Goal: Task Accomplishment & Management: Complete application form

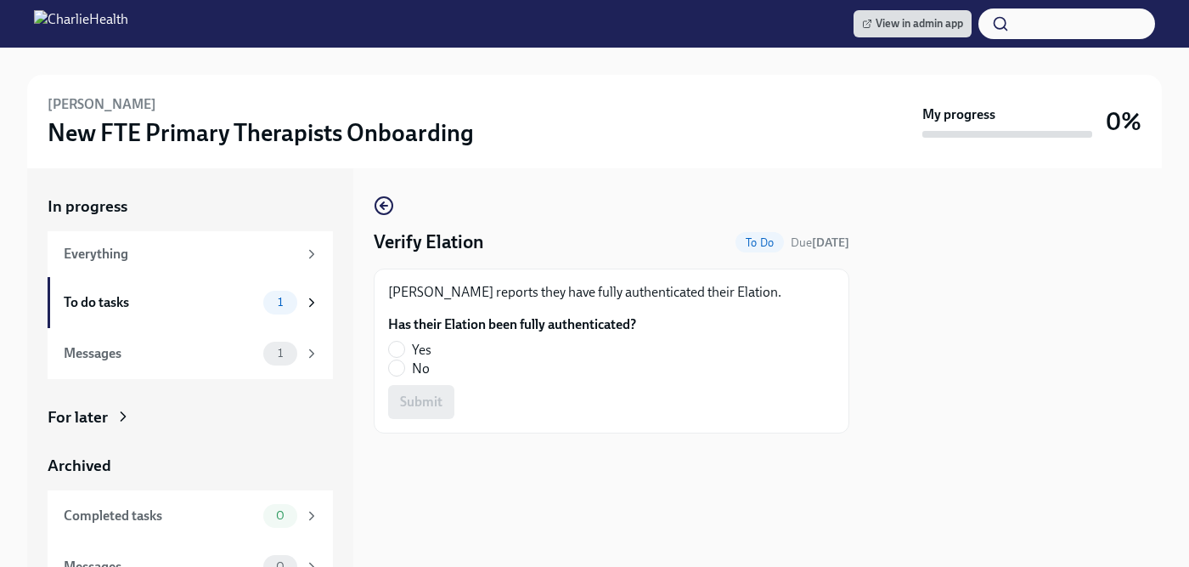
click at [425, 349] on span "Yes" at bounding box center [422, 350] width 20 height 19
click at [404, 349] on input "Yes" at bounding box center [396, 348] width 15 height 15
radio input "true"
click at [431, 397] on span "Submit" at bounding box center [421, 401] width 42 height 17
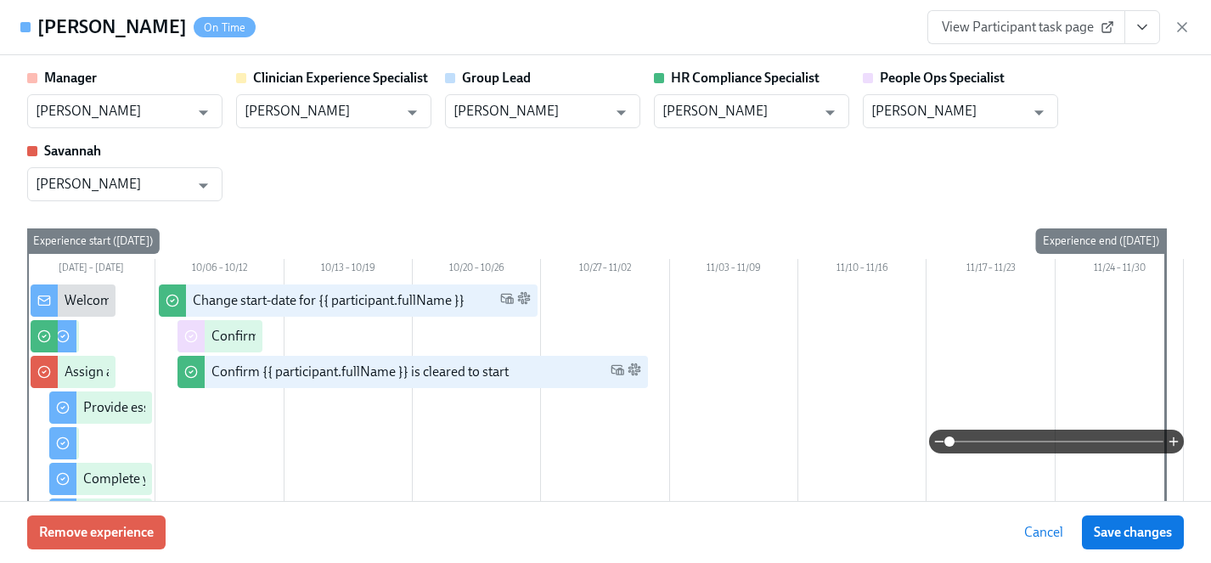
scroll to position [3325, 0]
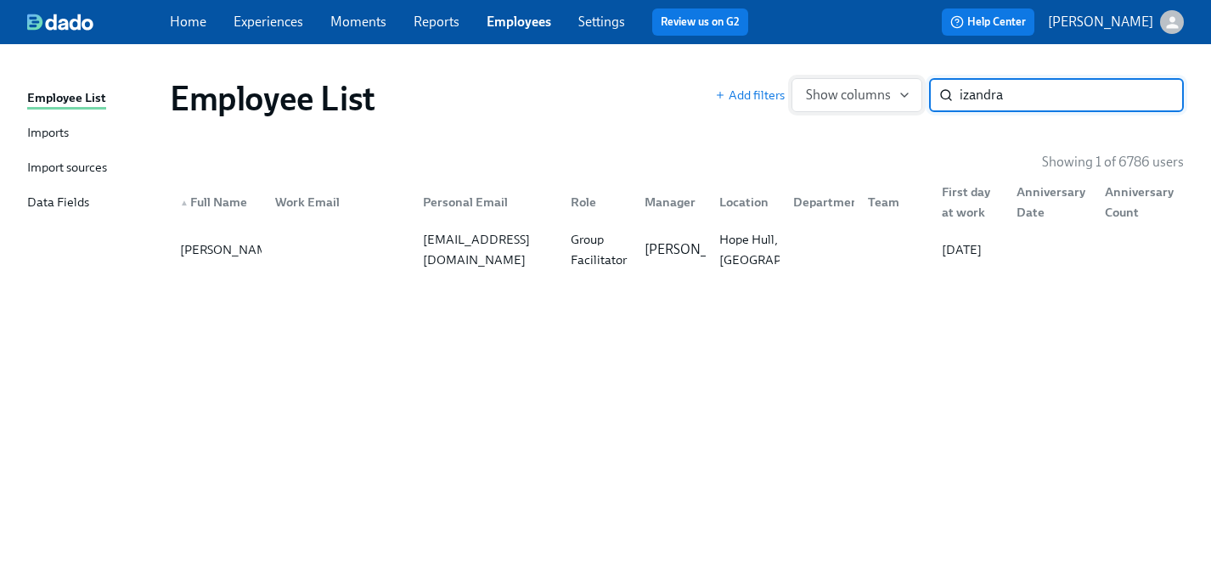
drag, startPoint x: 1018, startPoint y: 88, endPoint x: 886, endPoint y: 96, distance: 132.7
click at [886, 96] on div "Add filters Show columns izandra ​" at bounding box center [949, 95] width 469 height 34
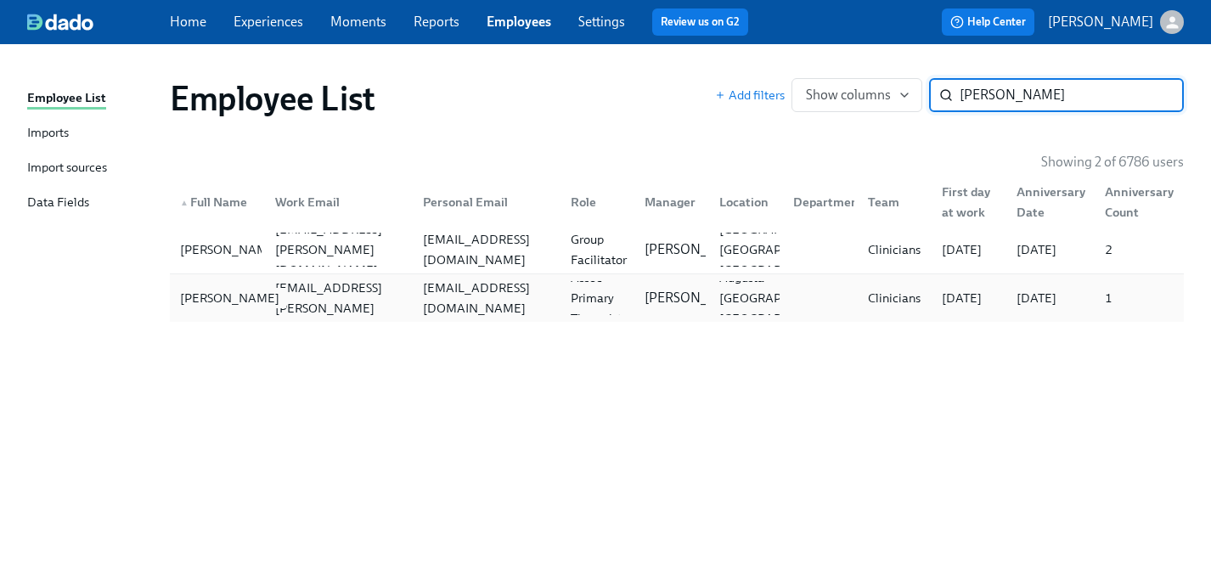
type input "walton"
click at [200, 299] on div "Gabrielle Walton" at bounding box center [229, 298] width 113 height 20
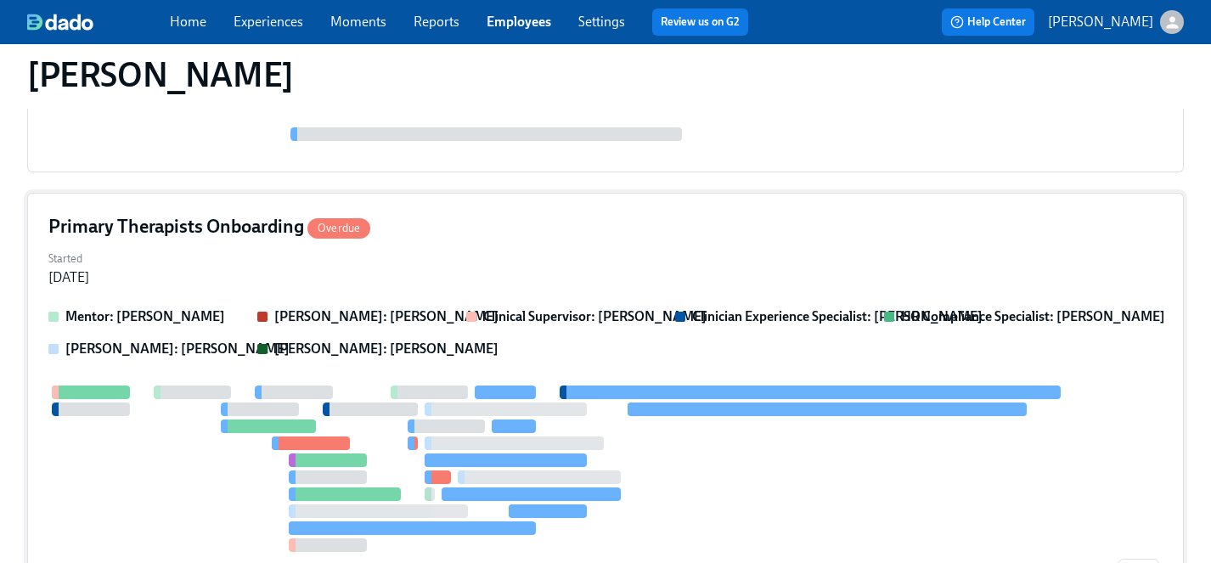
scroll to position [322, 0]
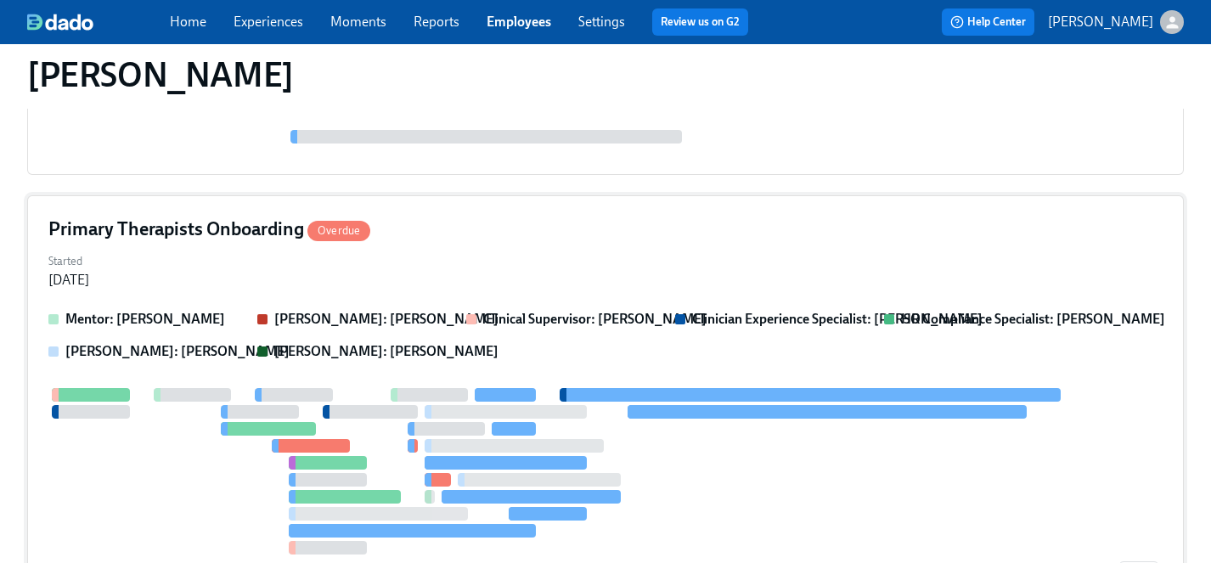
click at [206, 472] on div at bounding box center [581, 471] width 1067 height 166
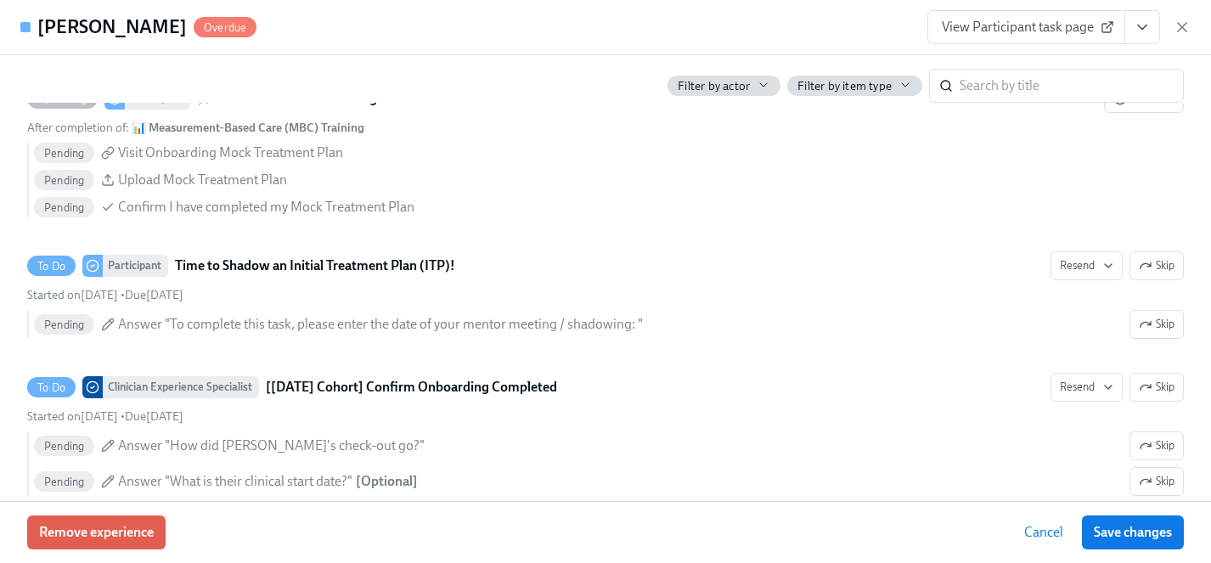
scroll to position [4142, 0]
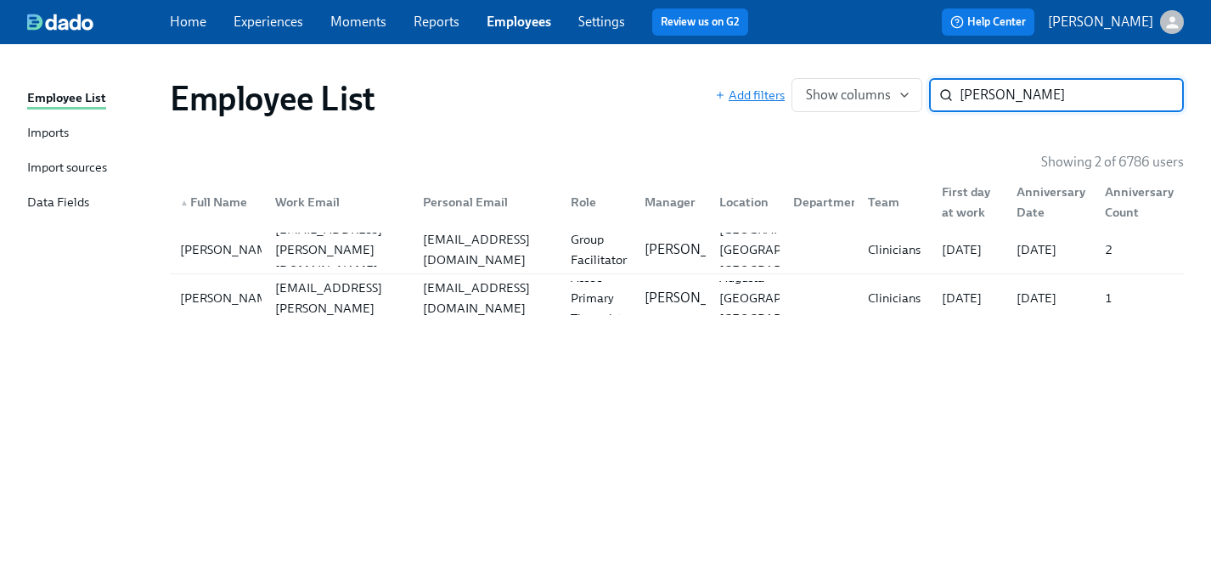
drag, startPoint x: 1022, startPoint y: 94, endPoint x: 740, endPoint y: 86, distance: 282.1
click at [740, 86] on div "Add filters Show columns walton ​" at bounding box center [949, 95] width 469 height 34
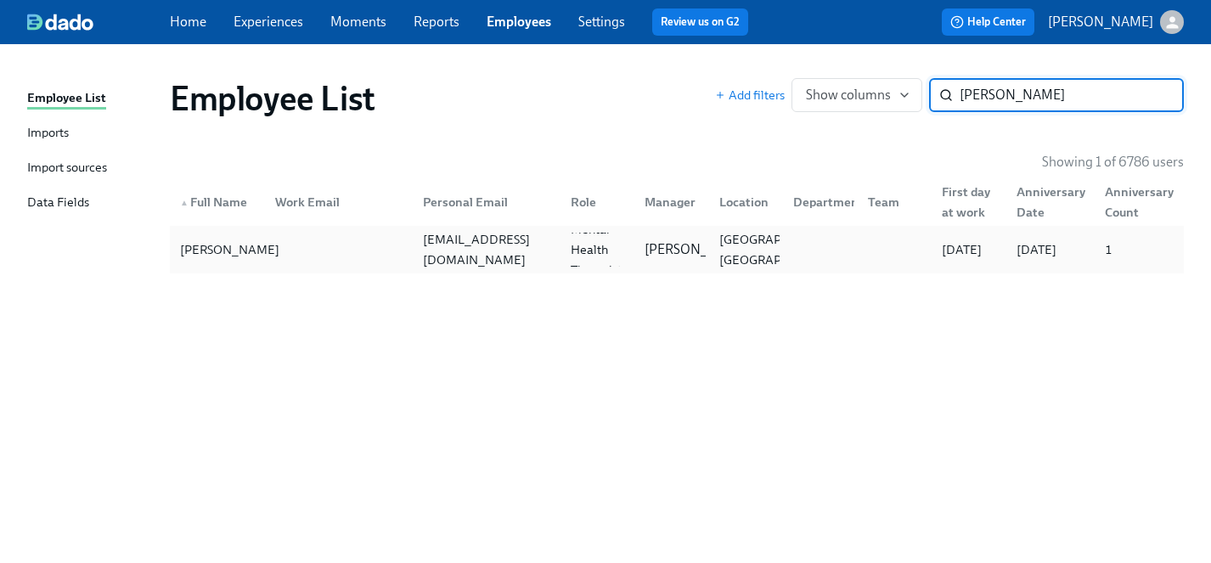
type input "mccray"
click at [206, 246] on div "Sean McCray Jr." at bounding box center [229, 250] width 113 height 20
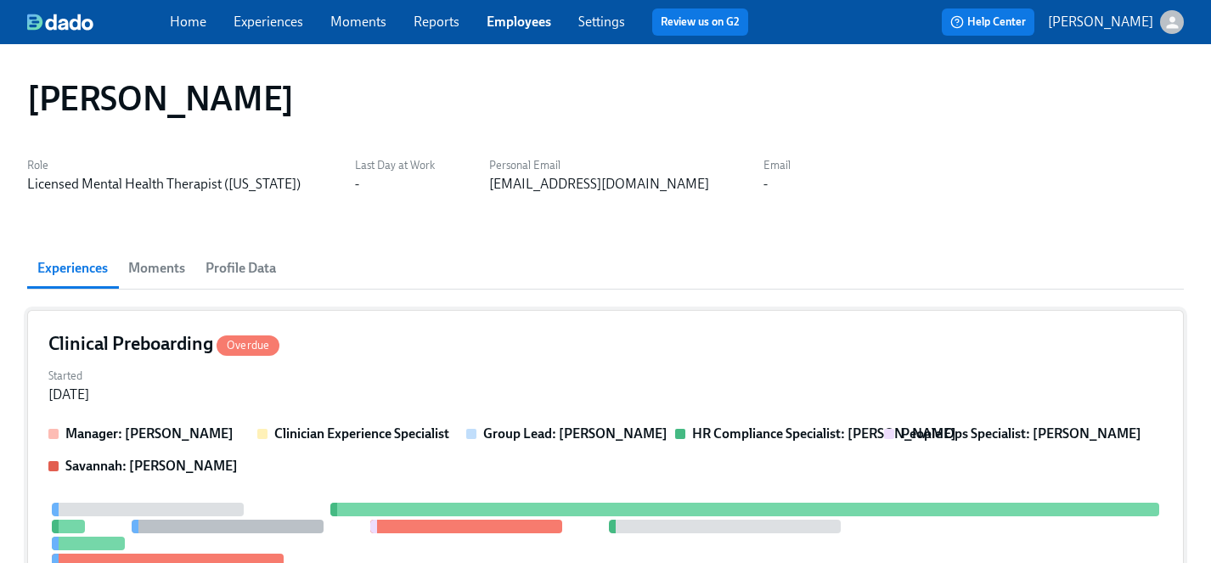
click at [373, 375] on div "Started Sep 24, 2025" at bounding box center [605, 384] width 1114 height 41
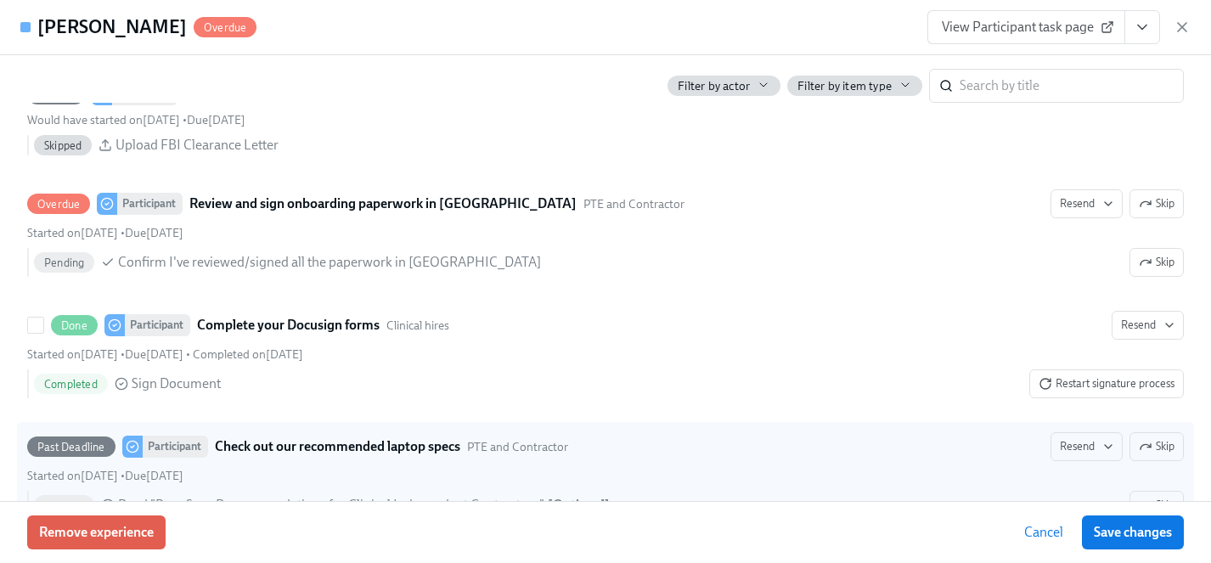
scroll to position [2497, 0]
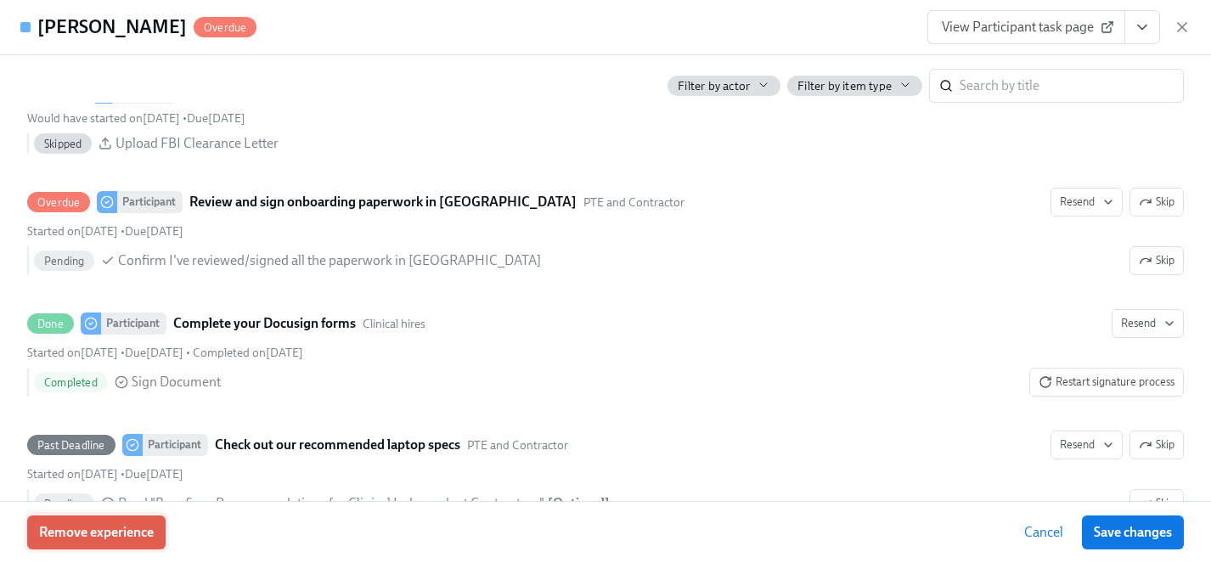
click at [98, 528] on span "Remove experience" at bounding box center [96, 532] width 115 height 17
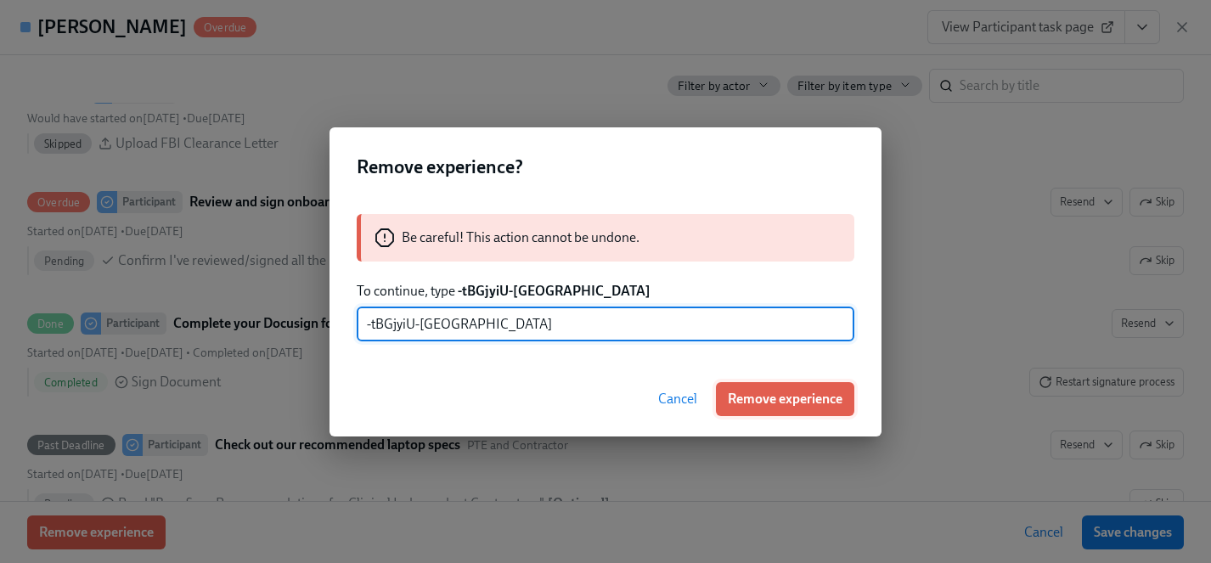
type input "-tBGjyiU-nc"
click at [788, 400] on span "Remove experience" at bounding box center [785, 399] width 115 height 17
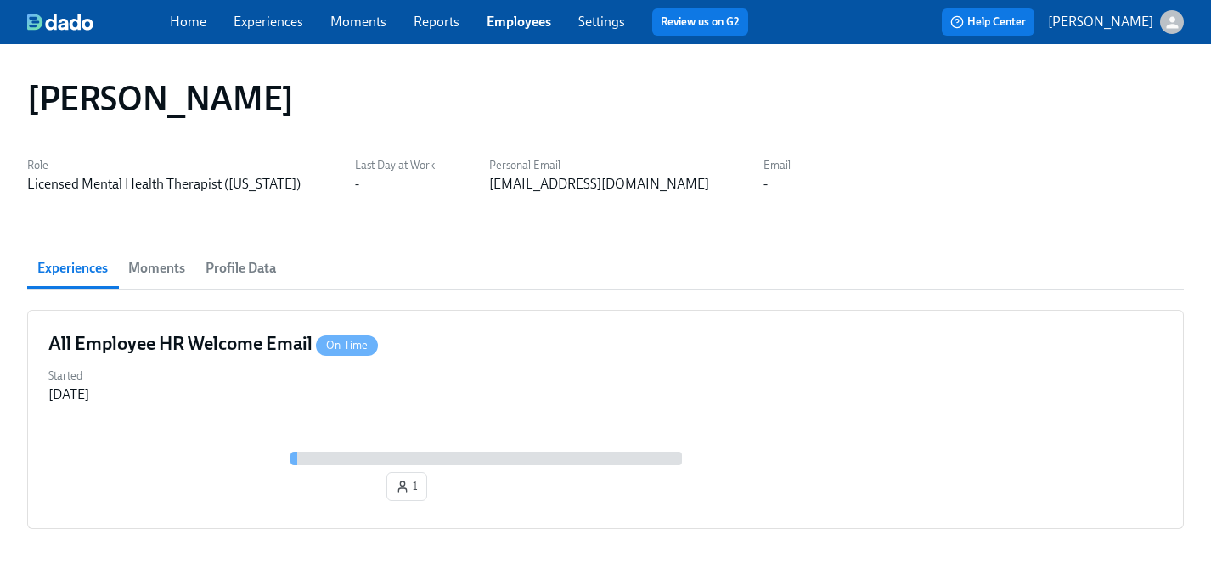
click at [514, 19] on link "Employees" at bounding box center [519, 22] width 65 height 16
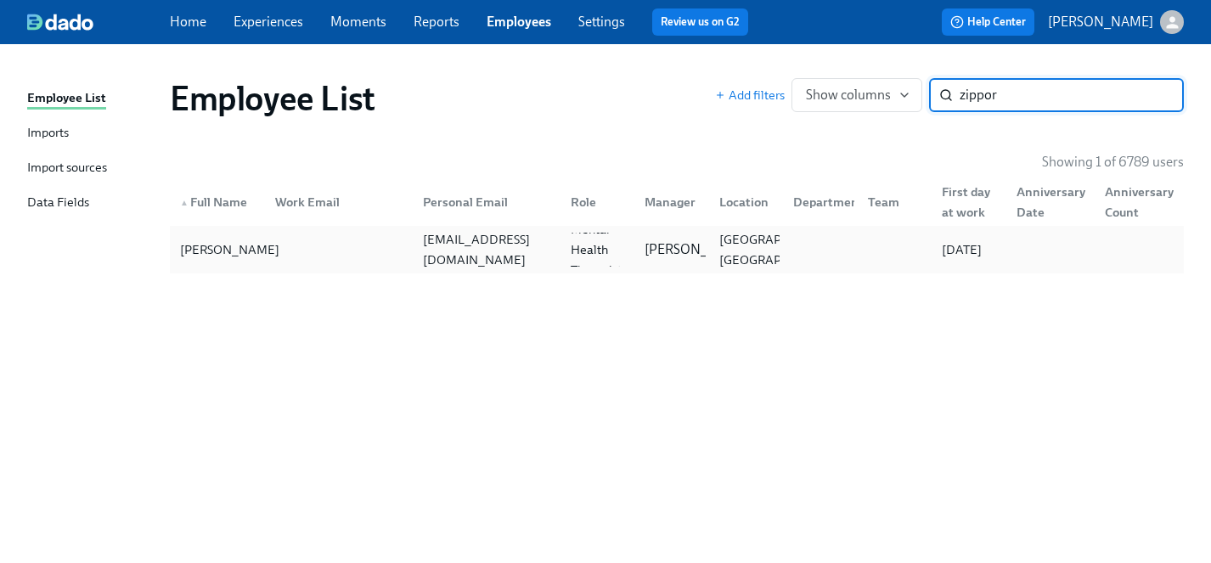
type input "zippor"
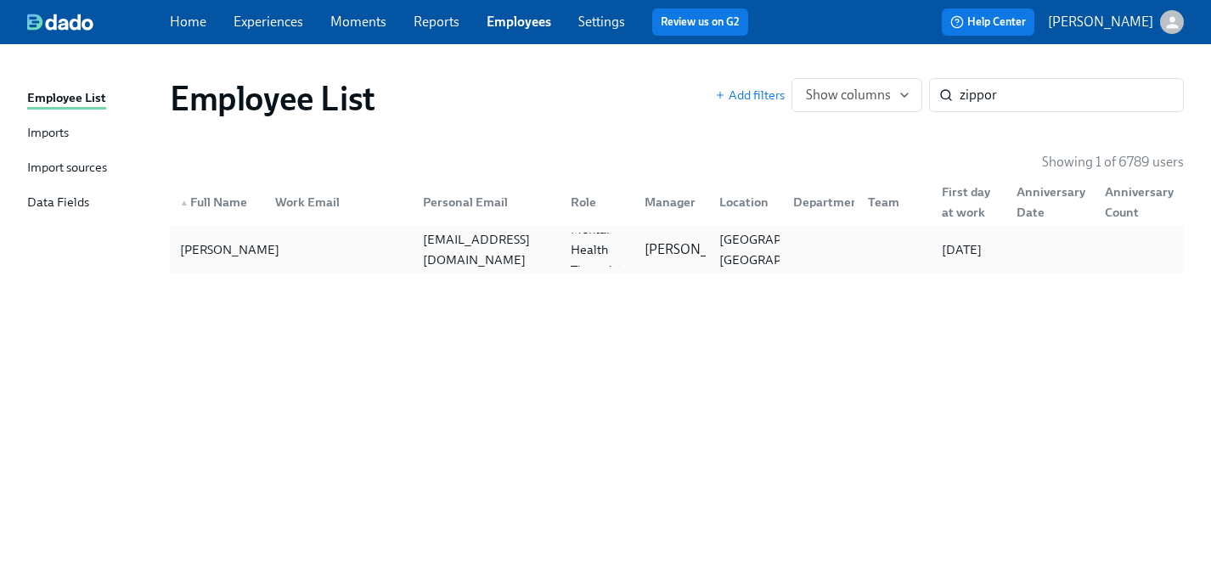
click at [223, 246] on div "[PERSON_NAME]" at bounding box center [229, 250] width 113 height 20
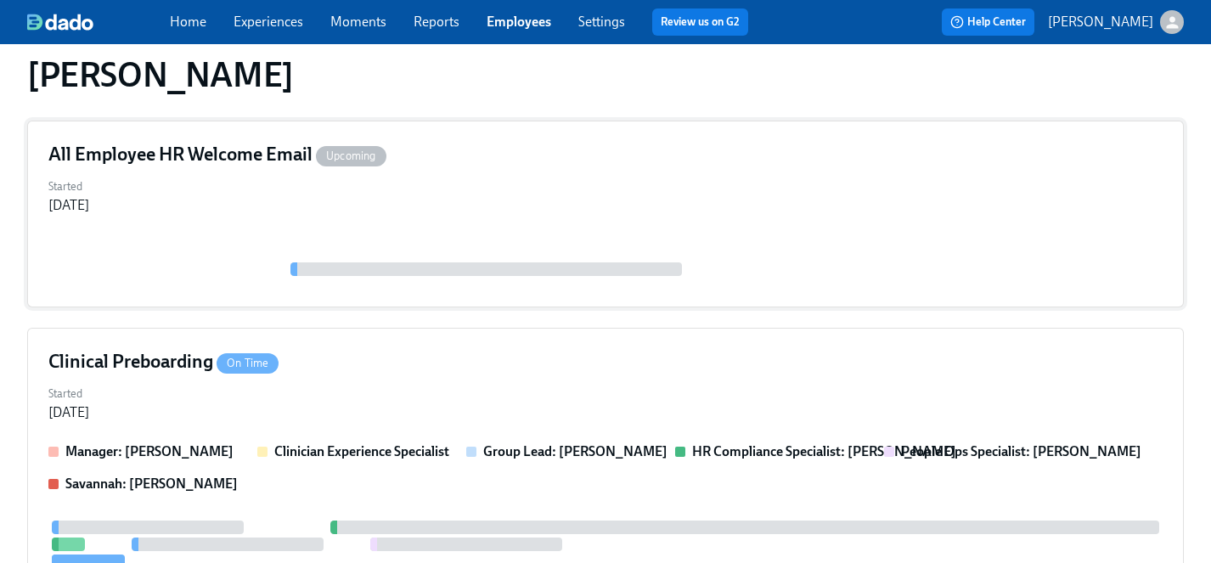
scroll to position [269, 0]
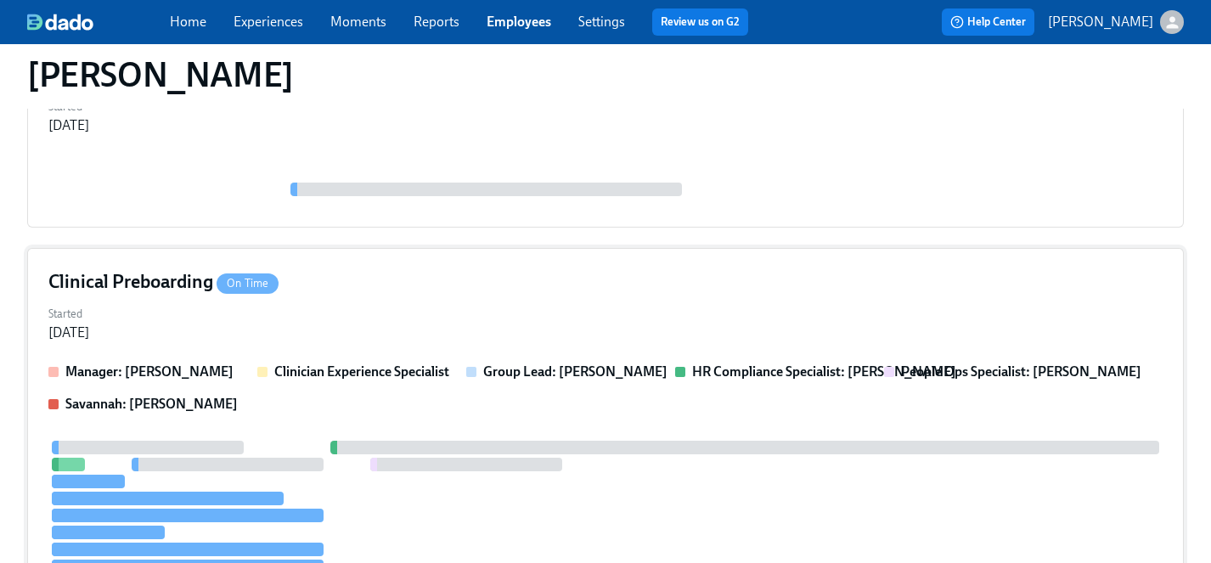
click at [380, 314] on div "Started Oct 14, 2025" at bounding box center [605, 322] width 1114 height 41
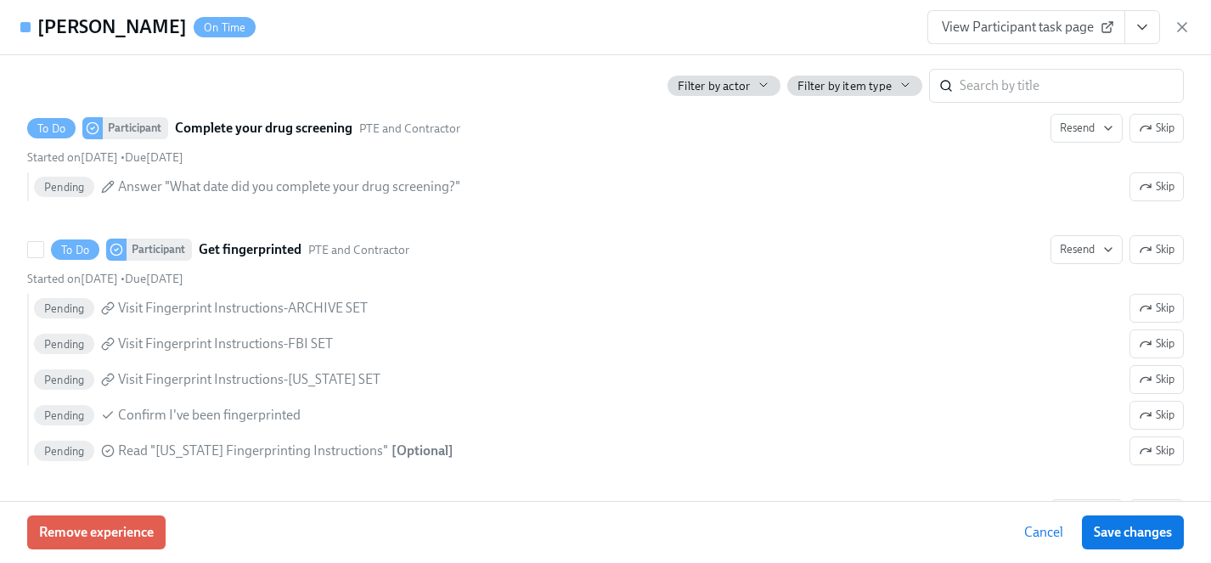
scroll to position [2253, 0]
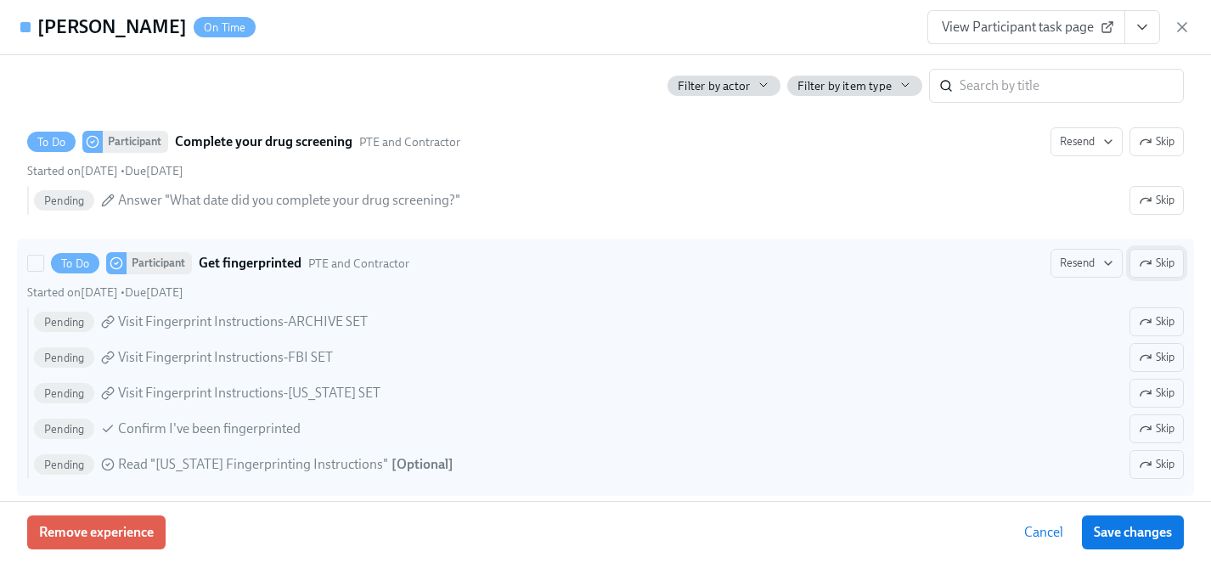
click at [1157, 262] on span "Skip" at bounding box center [1157, 263] width 36 height 17
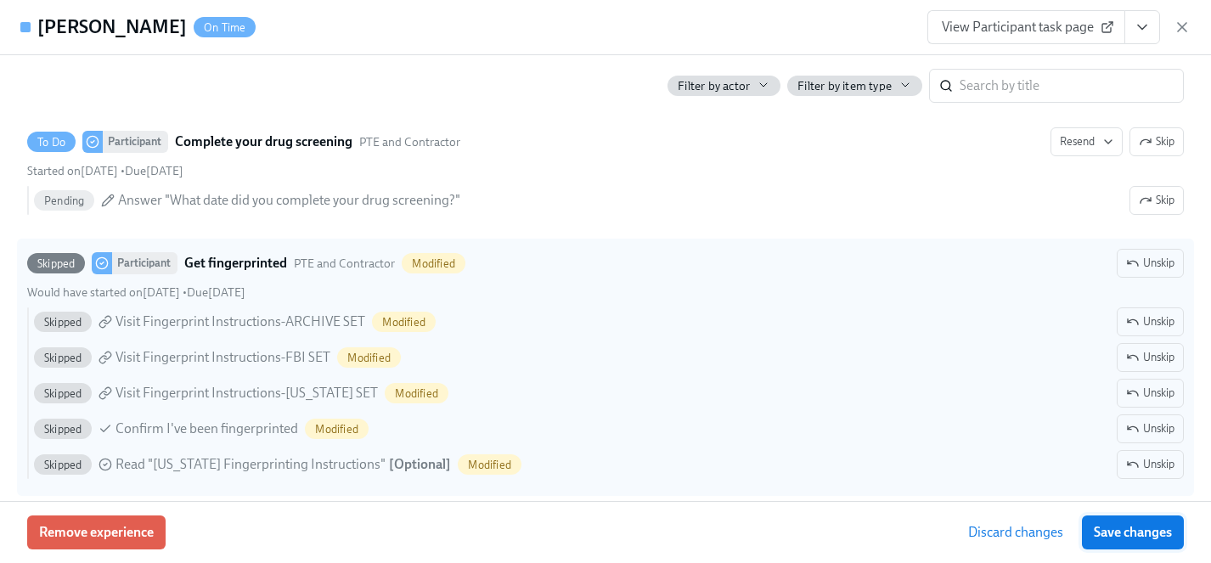
click at [1156, 536] on span "Save changes" at bounding box center [1133, 532] width 78 height 17
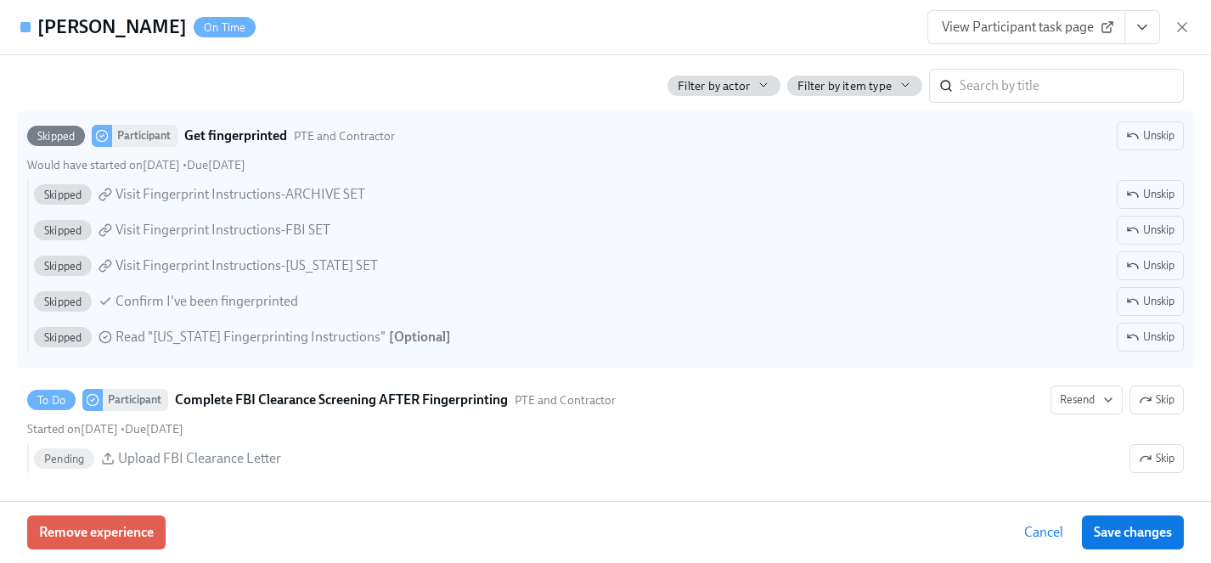
scroll to position [2506, 0]
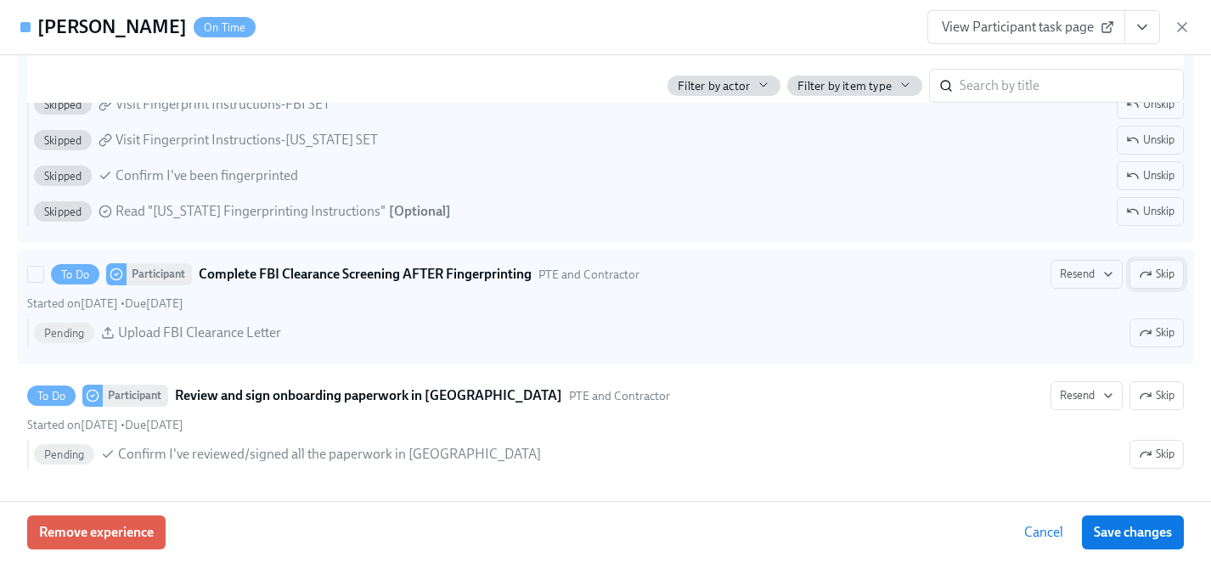
click at [1158, 272] on span "Skip" at bounding box center [1157, 274] width 36 height 17
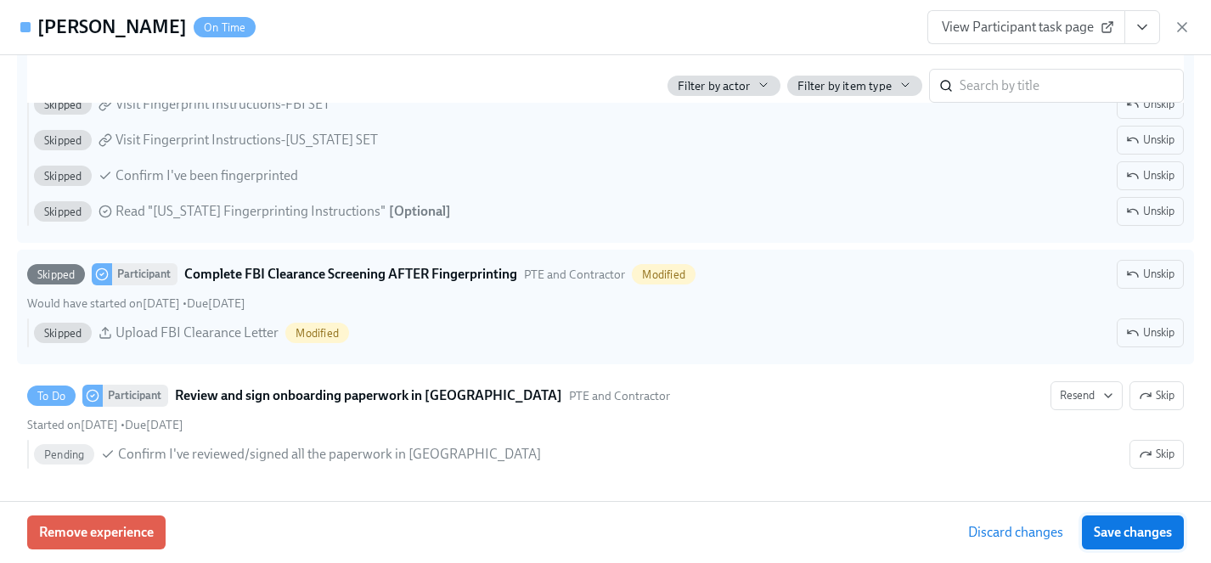
click at [1124, 527] on span "Save changes" at bounding box center [1133, 532] width 78 height 17
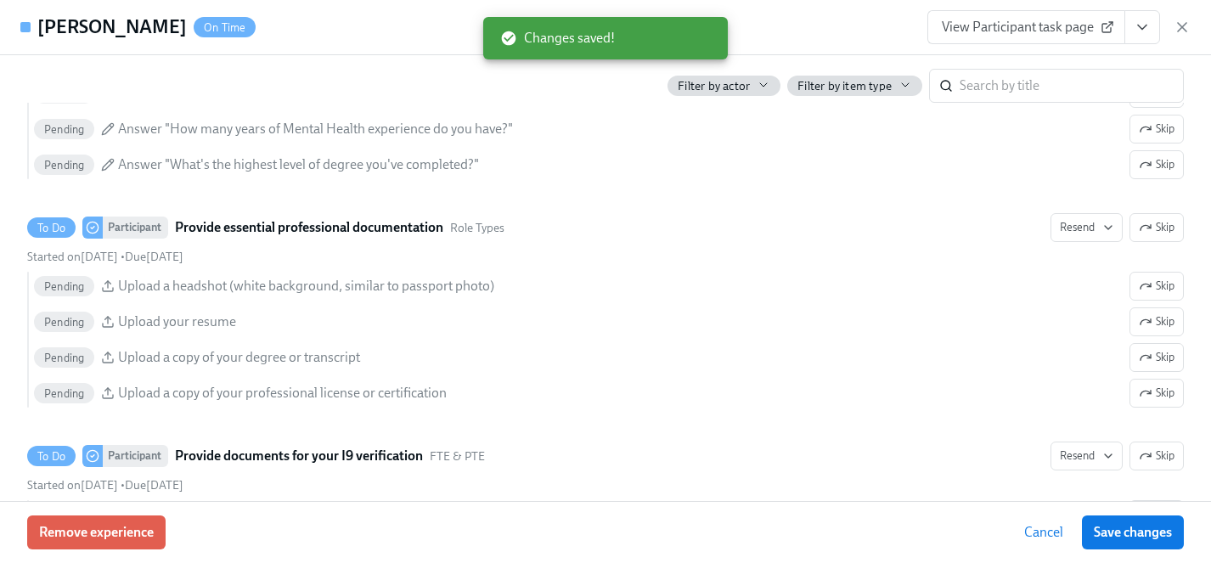
scroll to position [900, 0]
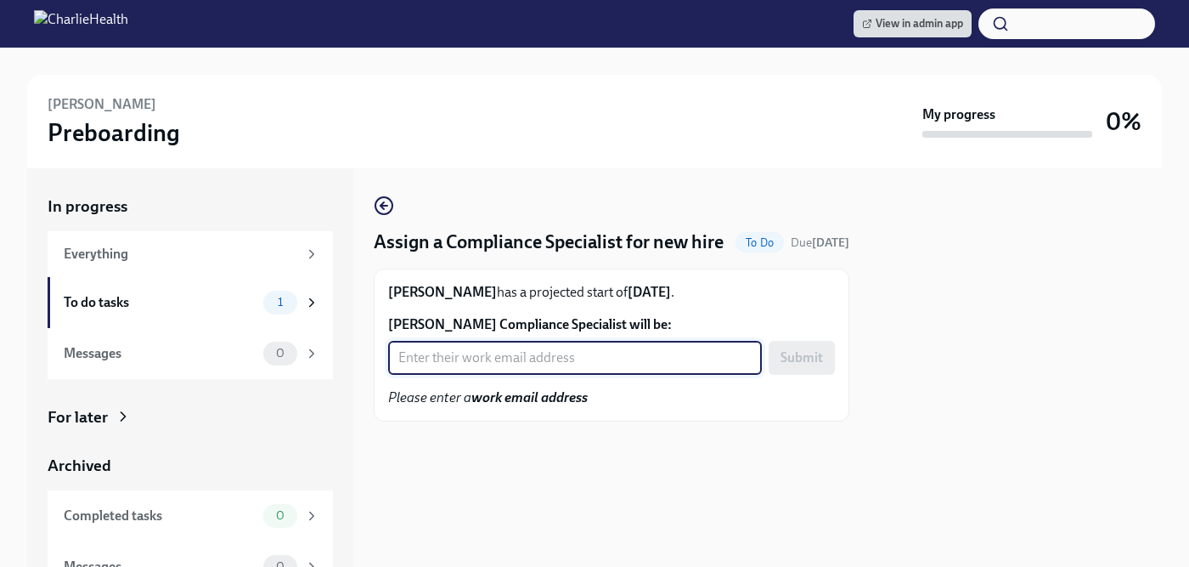
click at [482, 375] on input "Sarah Pelligrinelli's Compliance Specialist will be:" at bounding box center [575, 358] width 374 height 34
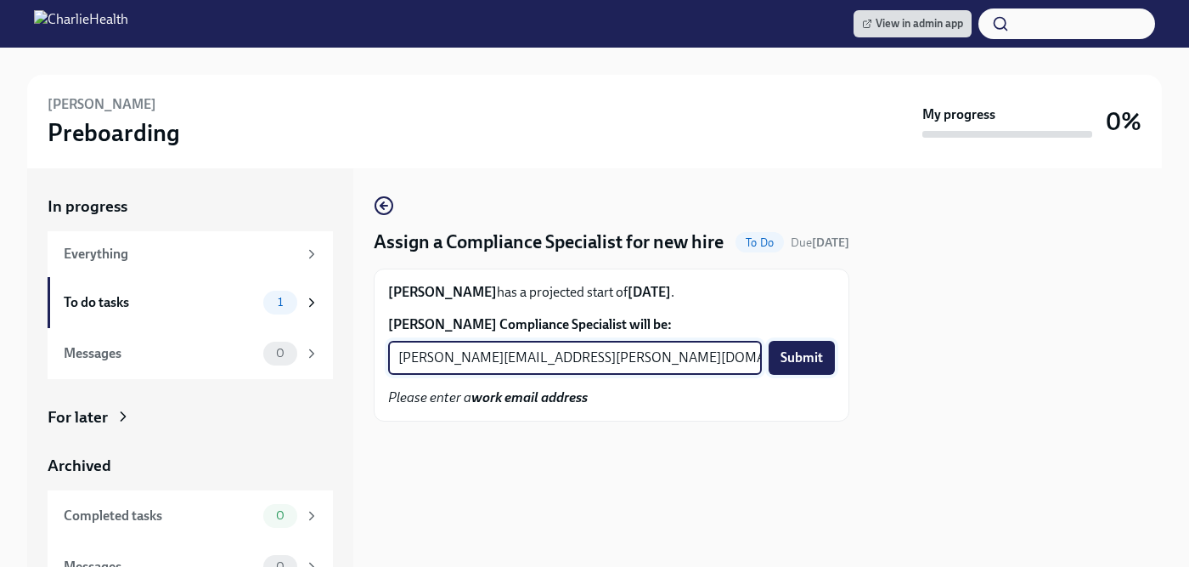
type input "chelsey.mendoza@charliehealth.com"
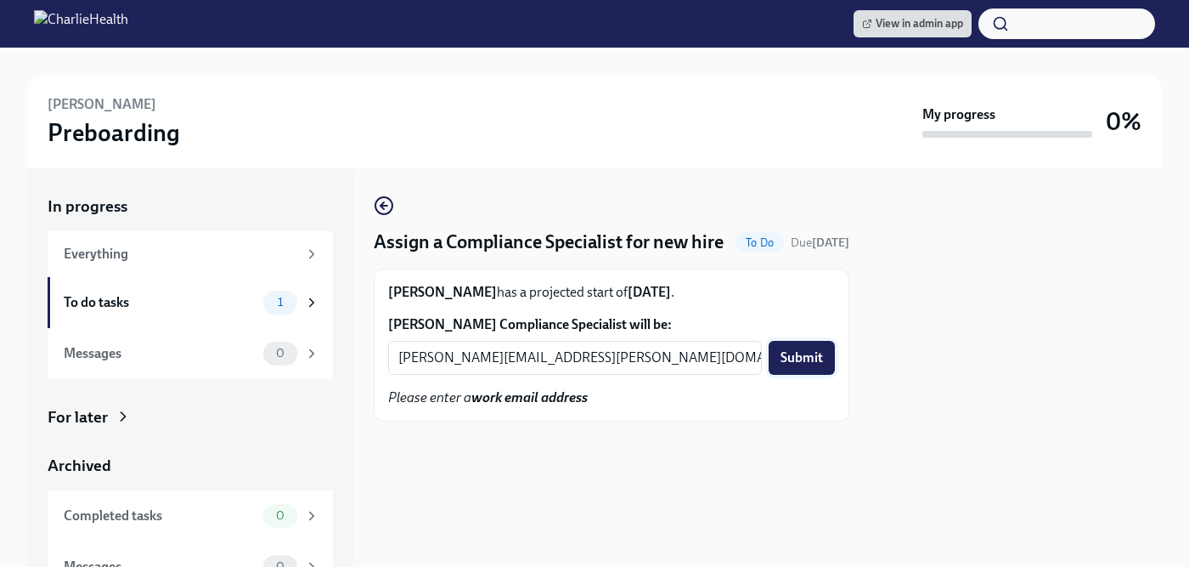
click at [798, 366] on span "Submit" at bounding box center [802, 357] width 42 height 17
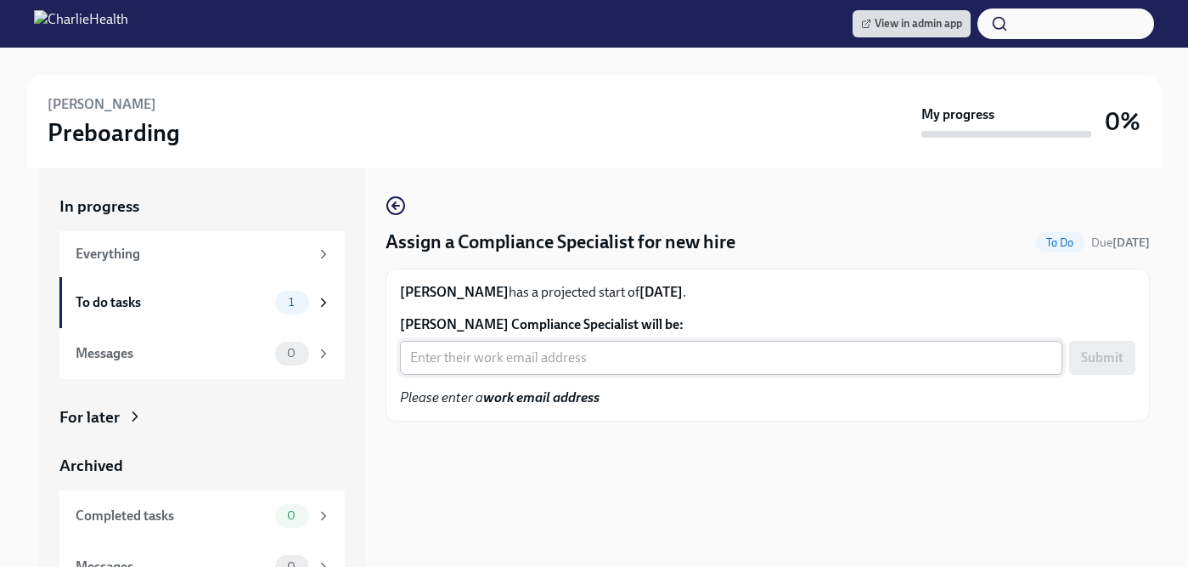
click at [502, 345] on input "Devra Ince's Compliance Specialist will be:" at bounding box center [731, 358] width 663 height 34
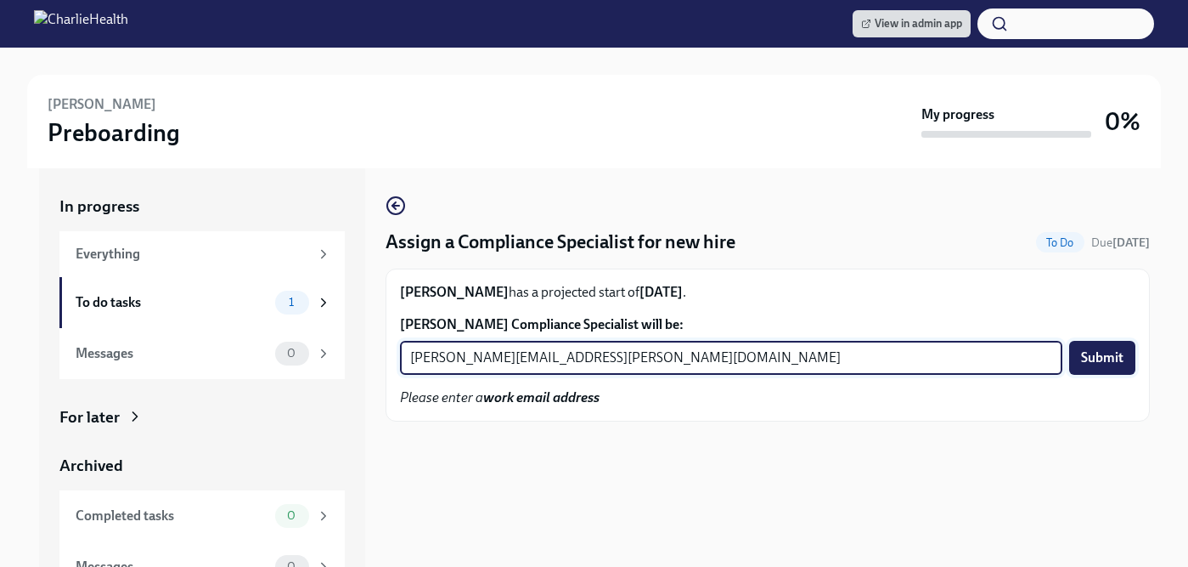
type input "tyler.pieper@charliehealth.com"
click at [1097, 358] on span "Submit" at bounding box center [1102, 357] width 42 height 17
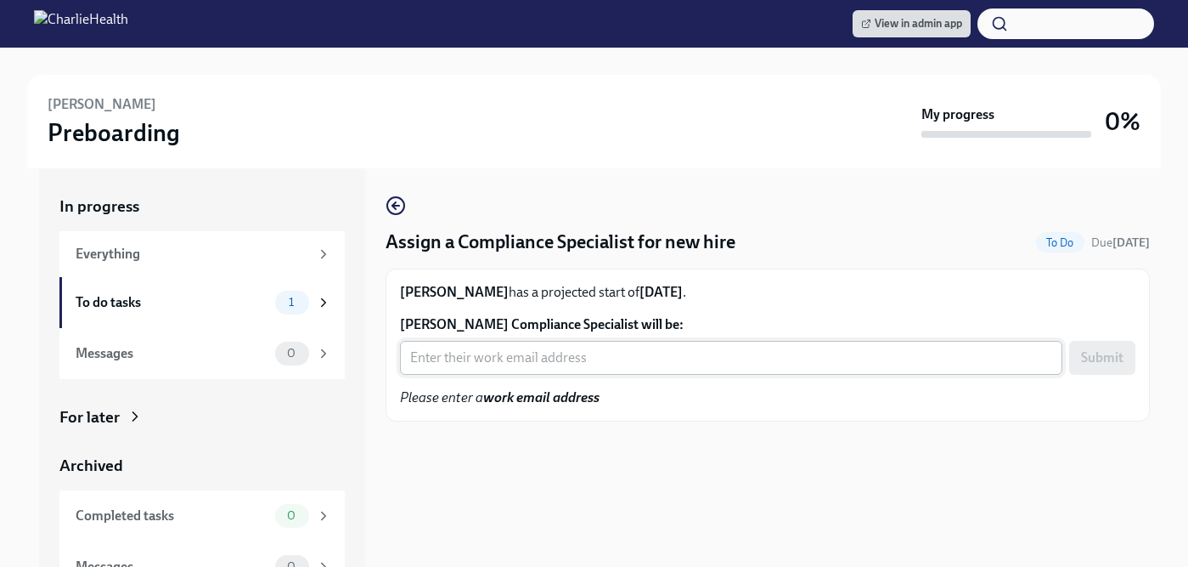
click at [544, 363] on input "[PERSON_NAME] Compliance Specialist will be:" at bounding box center [731, 358] width 663 height 34
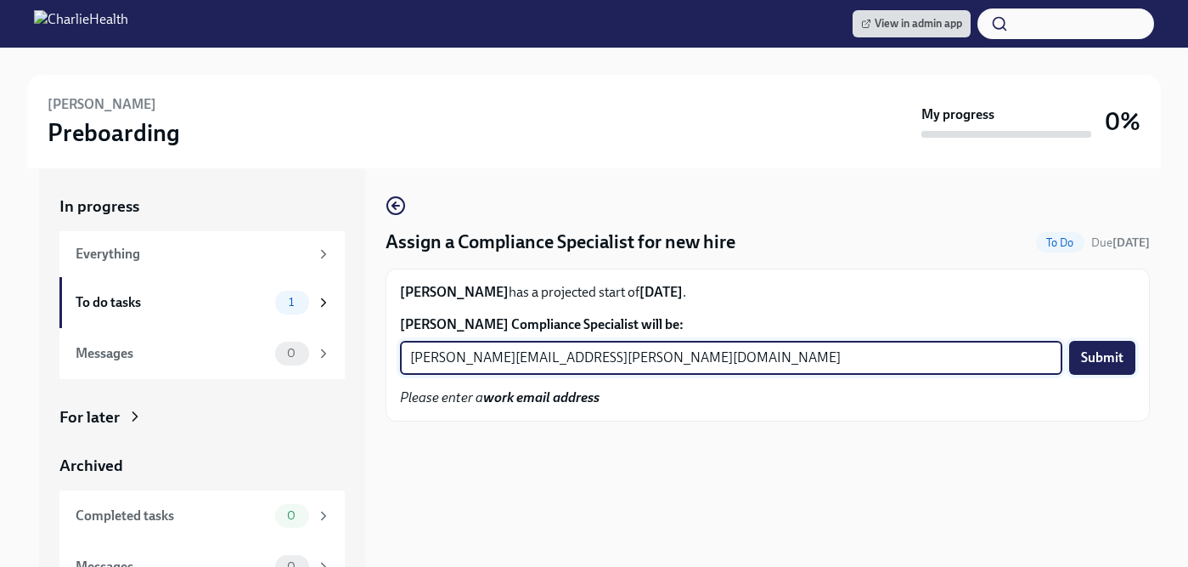
type input "michelle.winograd@charliehealth.com"
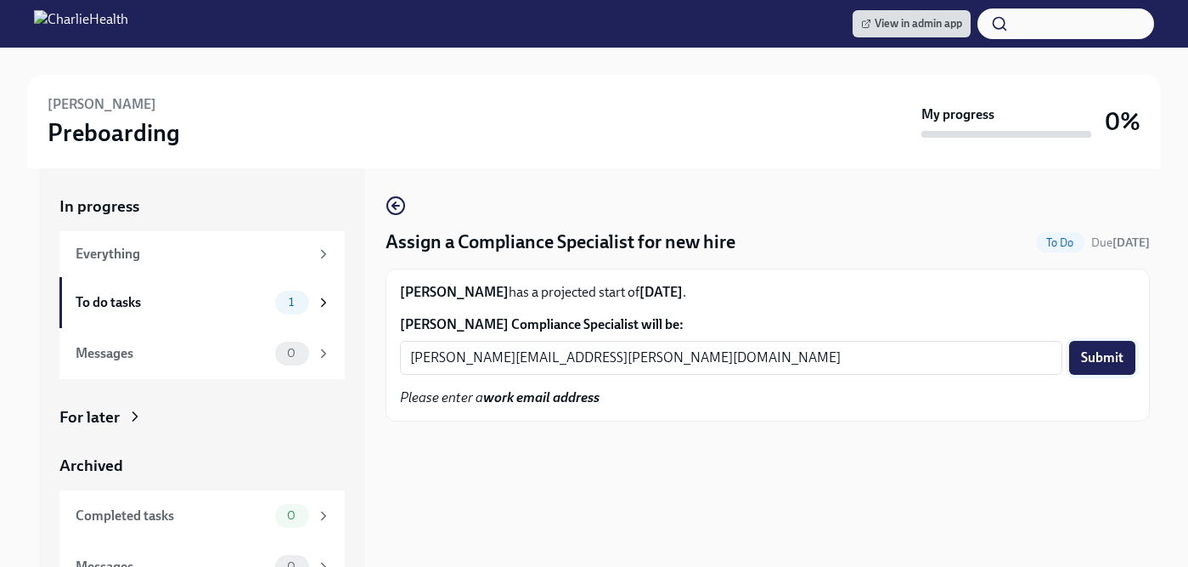
click at [1107, 364] on span "Submit" at bounding box center [1102, 357] width 42 height 17
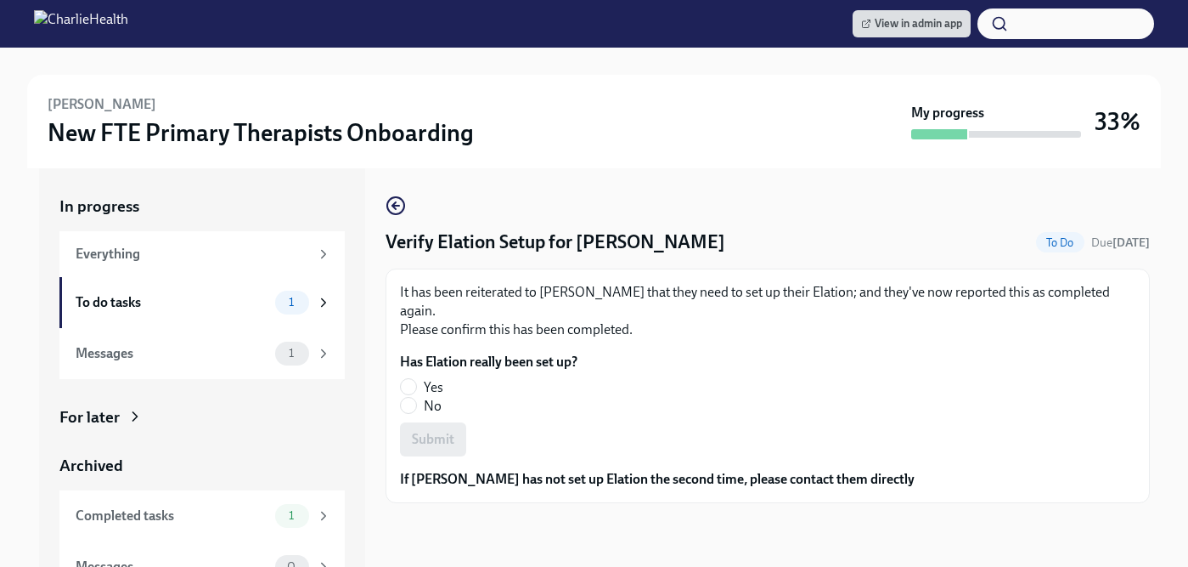
click at [441, 378] on span "Yes" at bounding box center [434, 387] width 20 height 19
click at [416, 379] on input "Yes" at bounding box center [408, 386] width 15 height 15
radio input "true"
click at [440, 431] on span "Submit" at bounding box center [433, 439] width 42 height 17
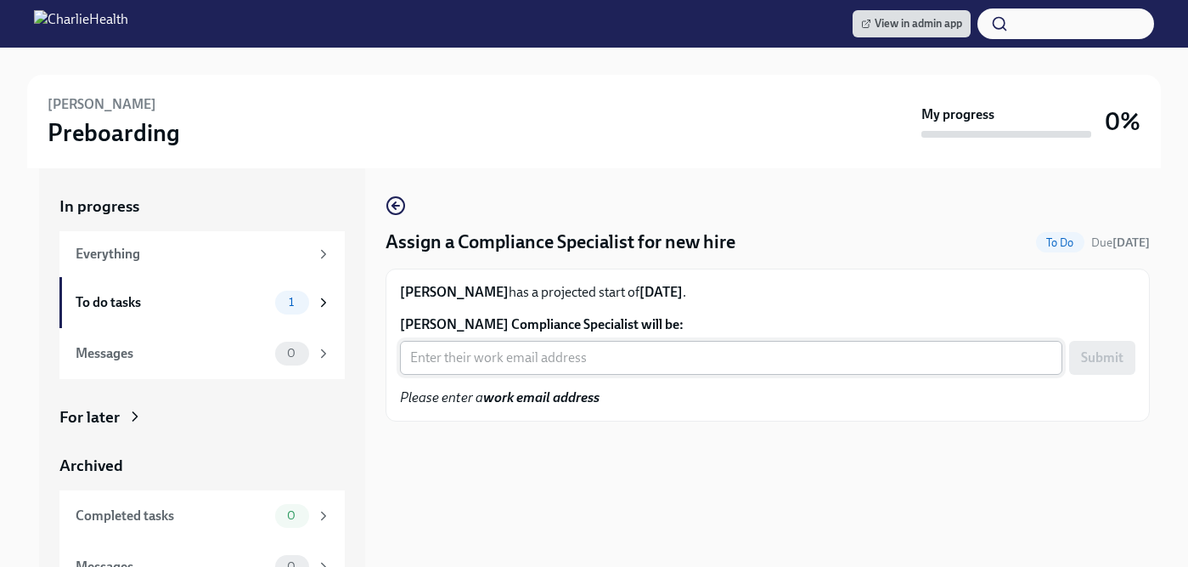
click at [527, 358] on input "[PERSON_NAME] Compliance Specialist will be:" at bounding box center [731, 358] width 663 height 34
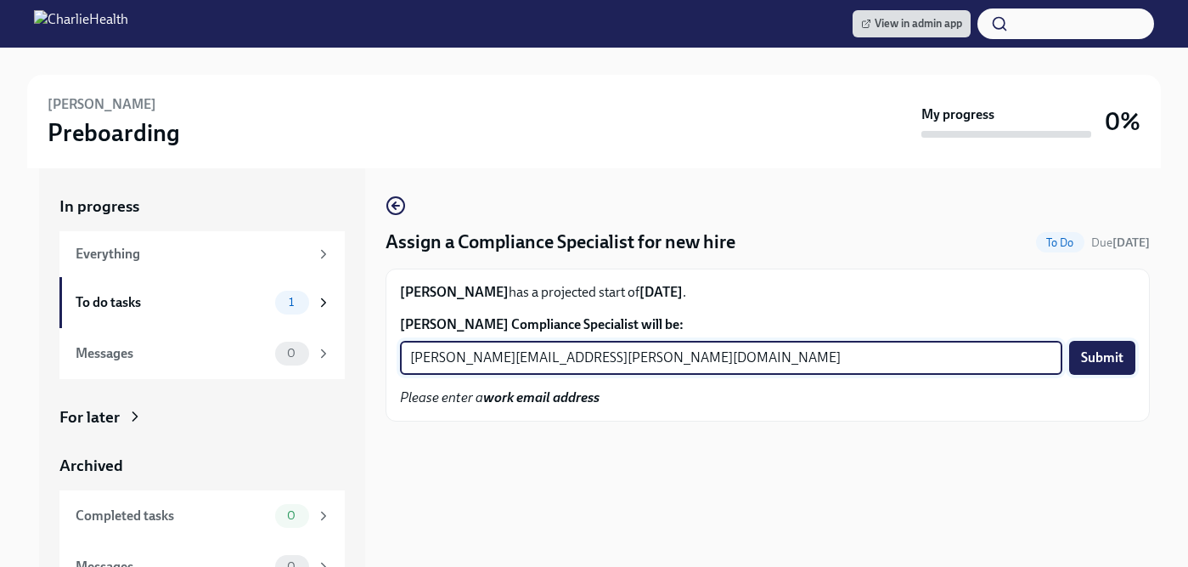
type input "[PERSON_NAME][EMAIL_ADDRESS][PERSON_NAME][DOMAIN_NAME]"
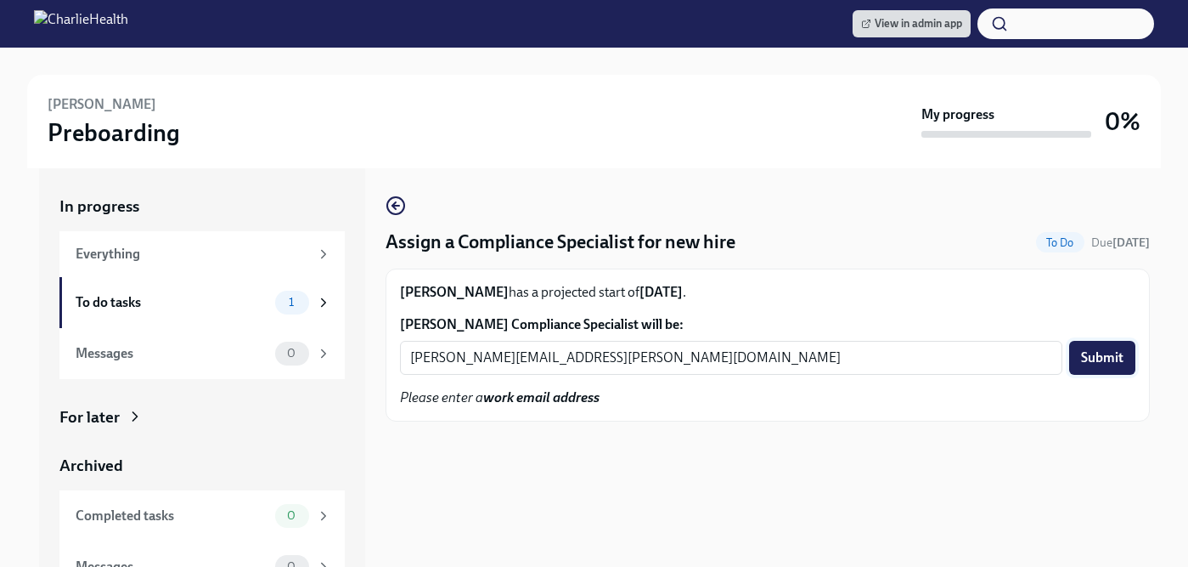
click at [1091, 352] on span "Submit" at bounding box center [1102, 357] width 42 height 17
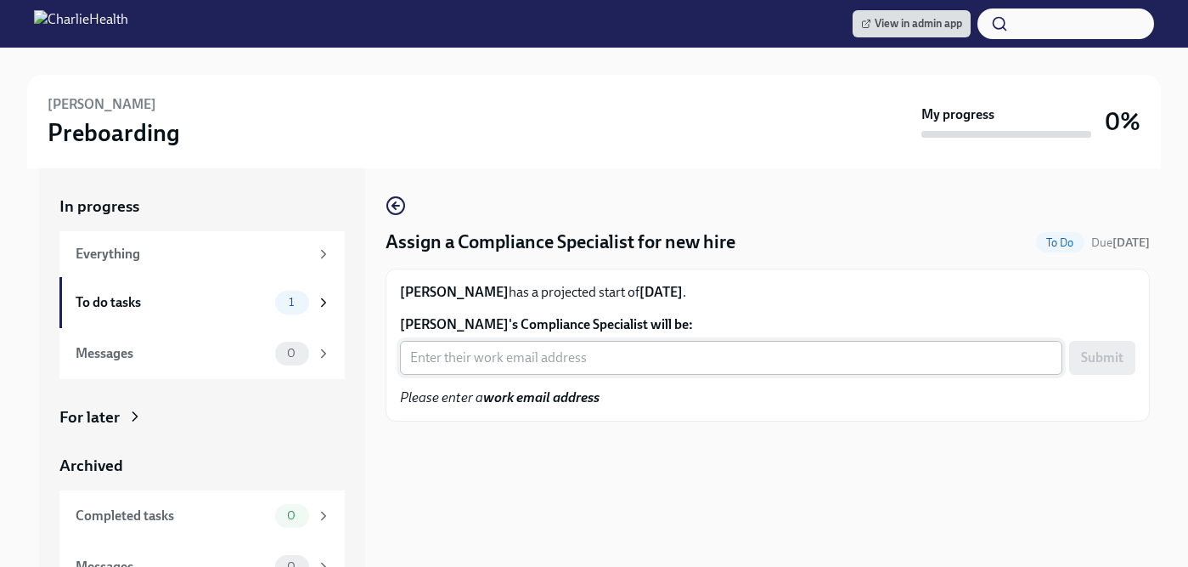
click at [522, 351] on input "[PERSON_NAME]'s Compliance Specialist will be:" at bounding box center [731, 358] width 663 height 34
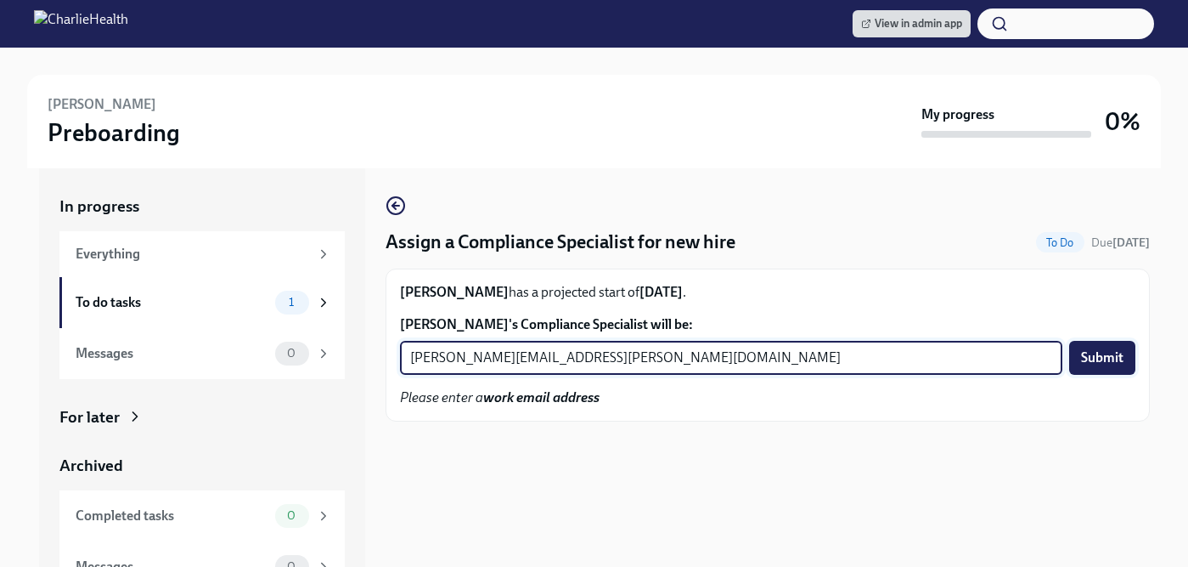
type input "[PERSON_NAME][EMAIL_ADDRESS][PERSON_NAME][DOMAIN_NAME]"
click at [1089, 364] on span "Submit" at bounding box center [1102, 357] width 42 height 17
